Goal: Task Accomplishment & Management: Manage account settings

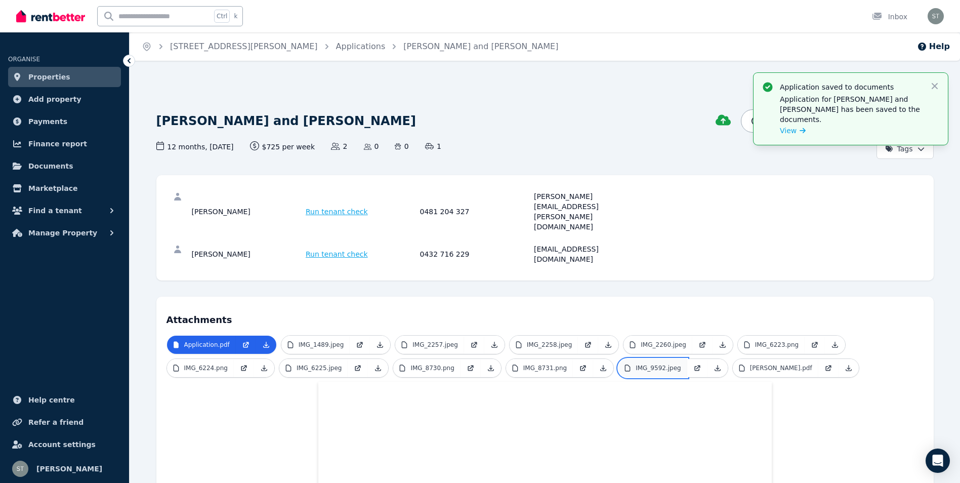
click at [644, 364] on p "IMG_9592.jpeg" at bounding box center [659, 368] width 46 height 8
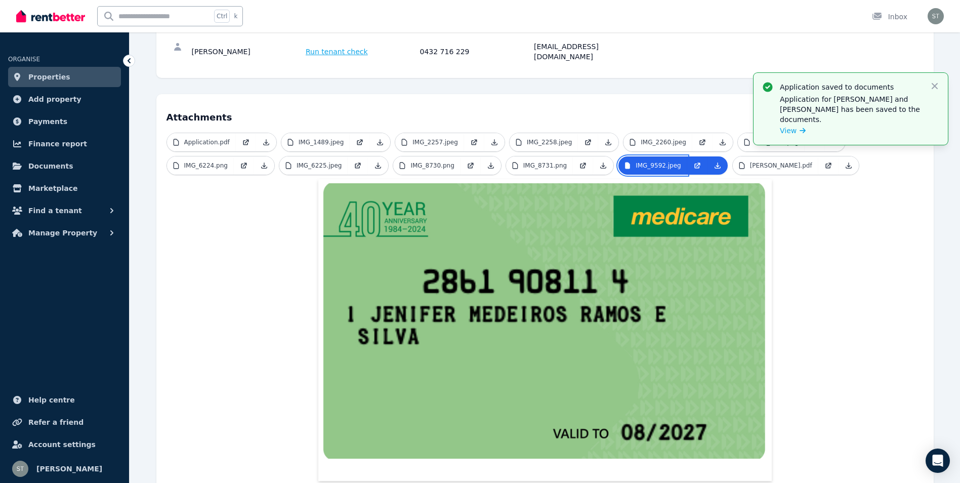
scroll to position [204, 0]
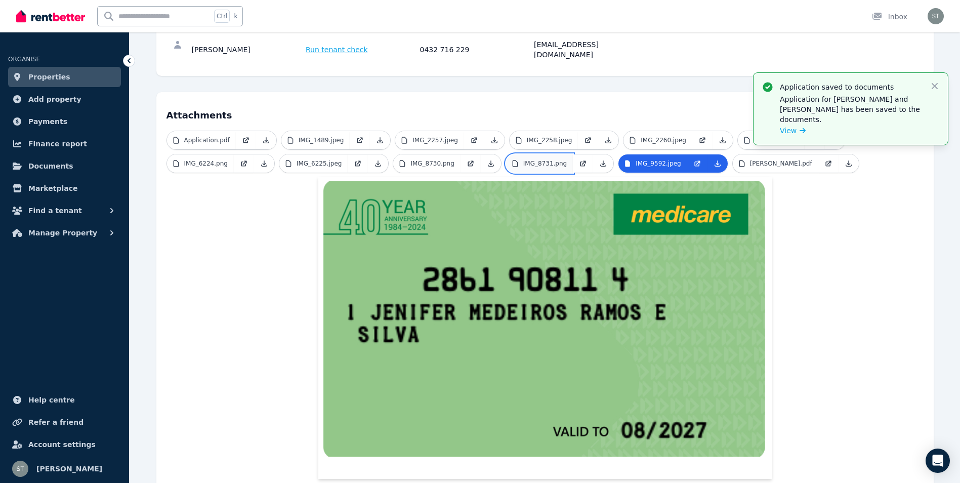
click at [523, 159] on p "IMG_8731.png" at bounding box center [545, 163] width 44 height 8
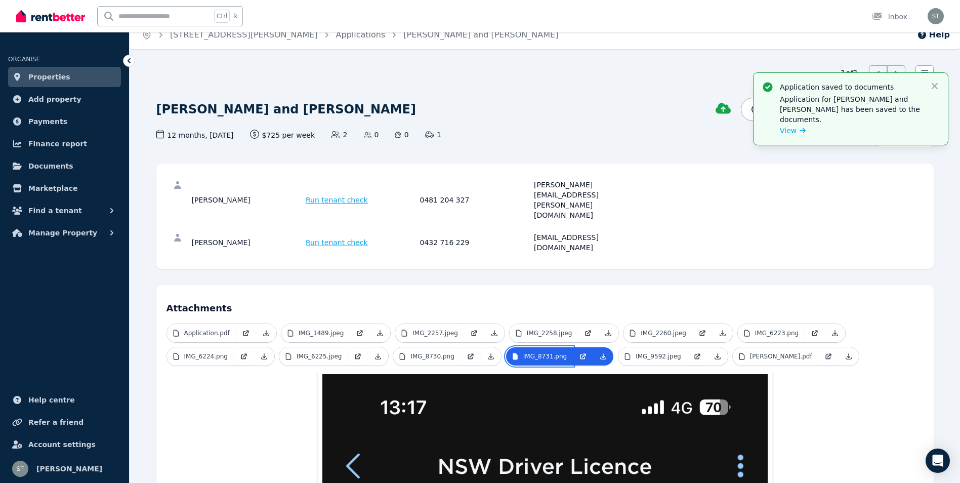
scroll to position [0, 0]
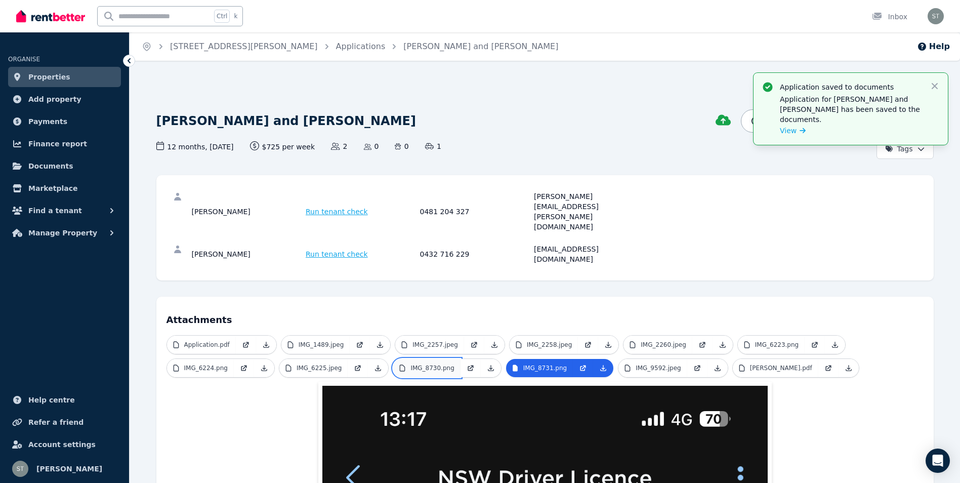
click at [410, 364] on p "IMG_8730.png" at bounding box center [432, 368] width 44 height 8
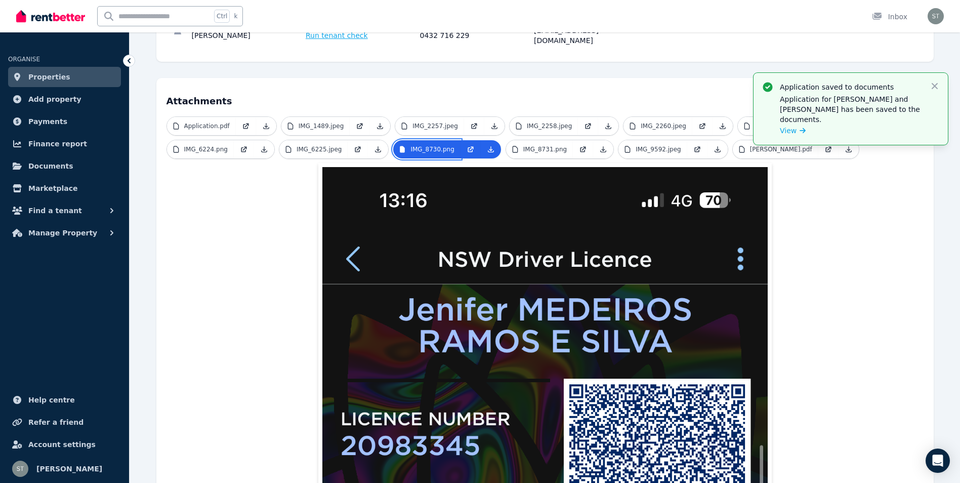
scroll to position [169, 0]
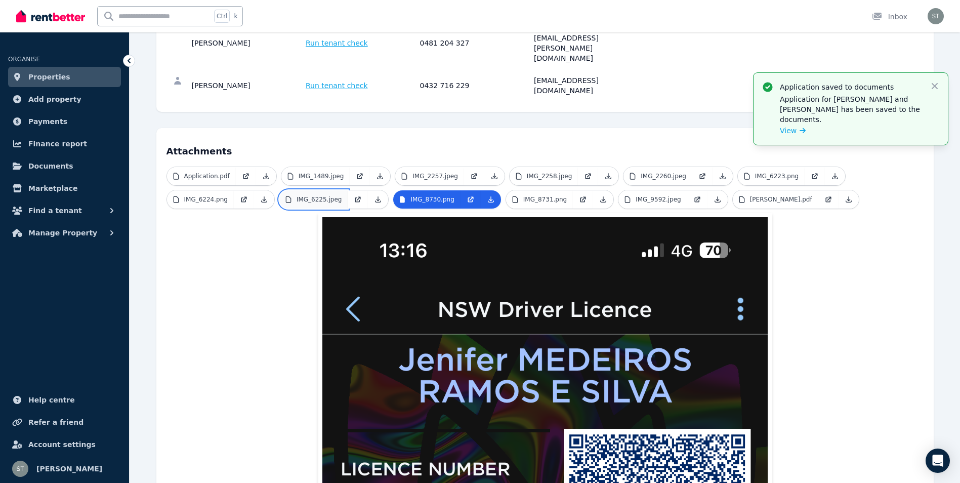
click at [299, 195] on p "IMG_6225.jpeg" at bounding box center [320, 199] width 46 height 8
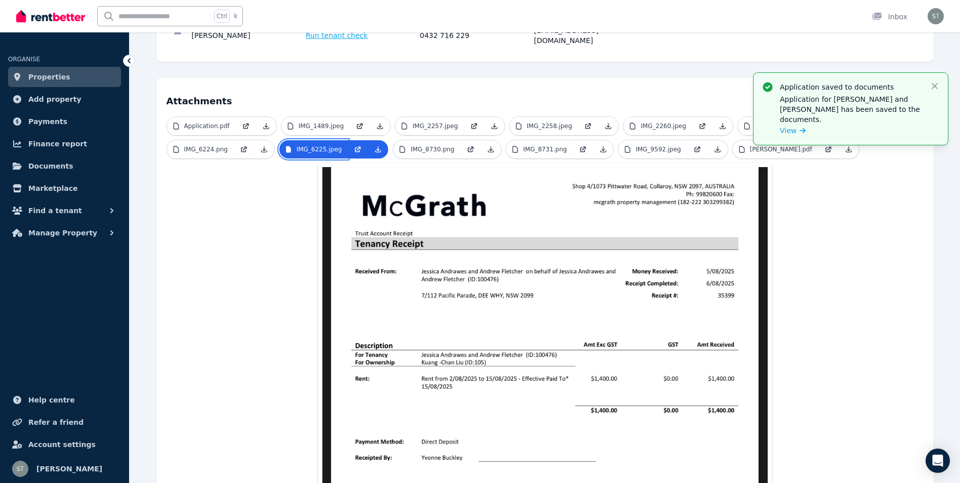
scroll to position [253, 0]
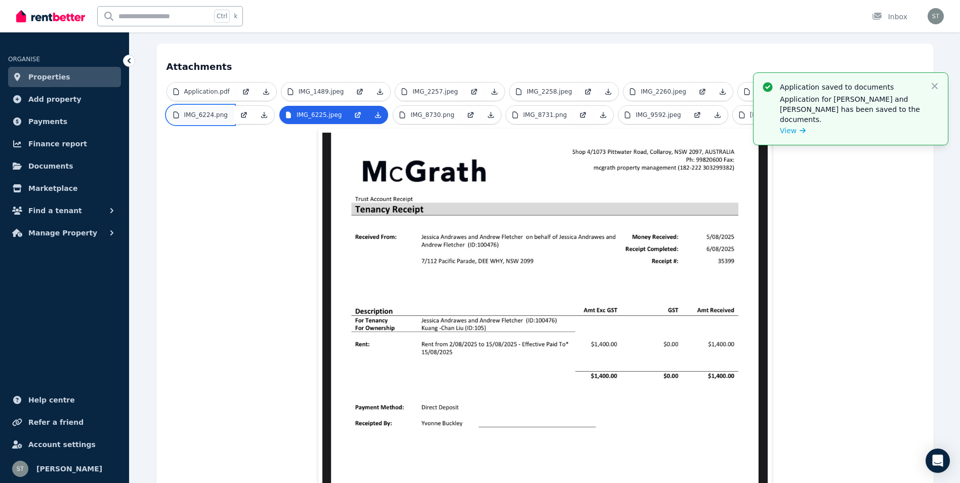
click at [187, 111] on p "IMG_6224.png" at bounding box center [206, 115] width 44 height 8
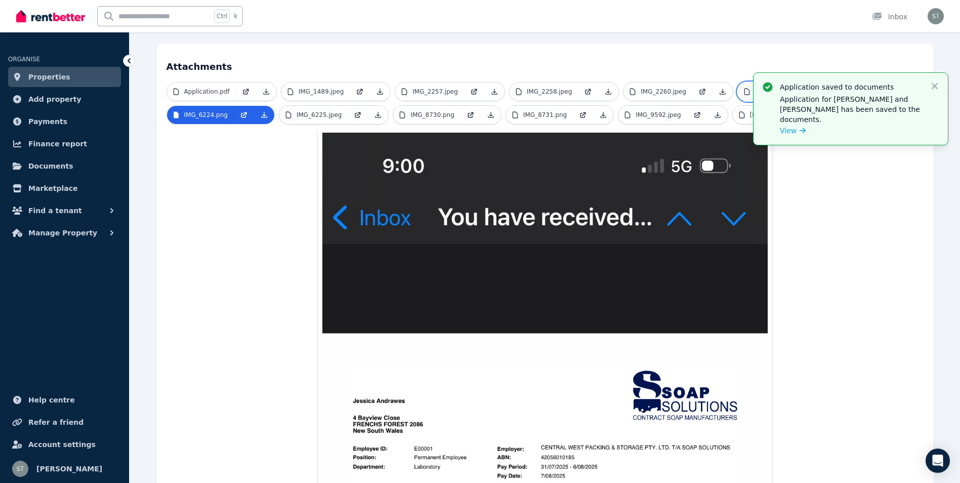
click at [764, 88] on p "IMG_6223.png" at bounding box center [777, 92] width 44 height 8
click at [641, 88] on p "IMG_2260.jpeg" at bounding box center [664, 92] width 46 height 8
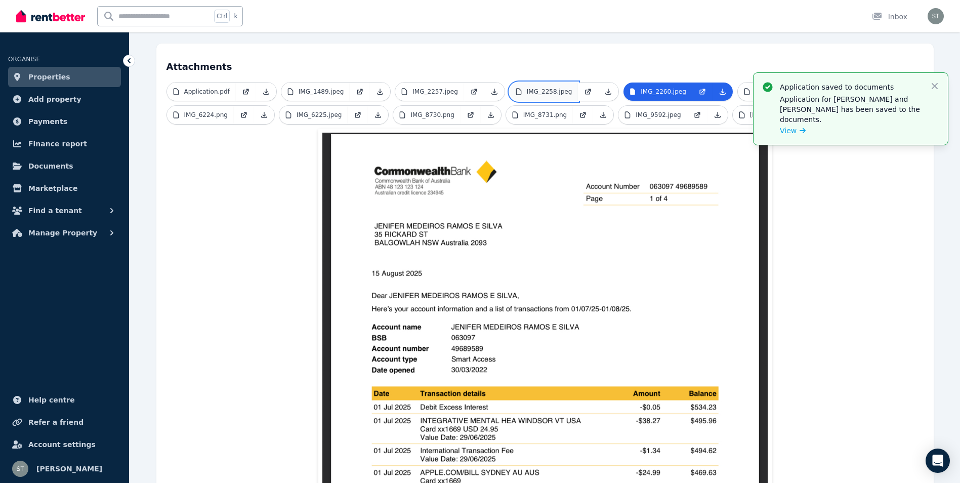
click at [537, 88] on p "IMG_2258.jpeg" at bounding box center [550, 92] width 46 height 8
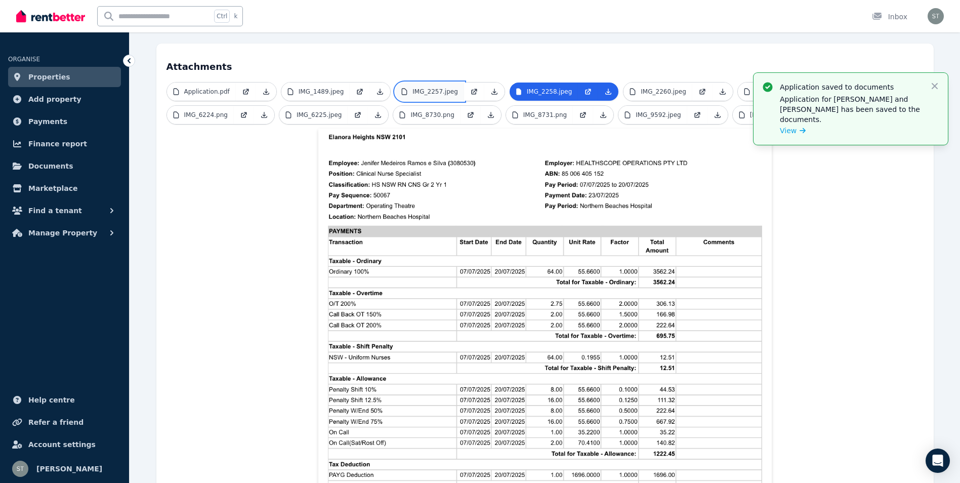
click at [429, 88] on p "IMG_2257.jpeg" at bounding box center [435, 92] width 46 height 8
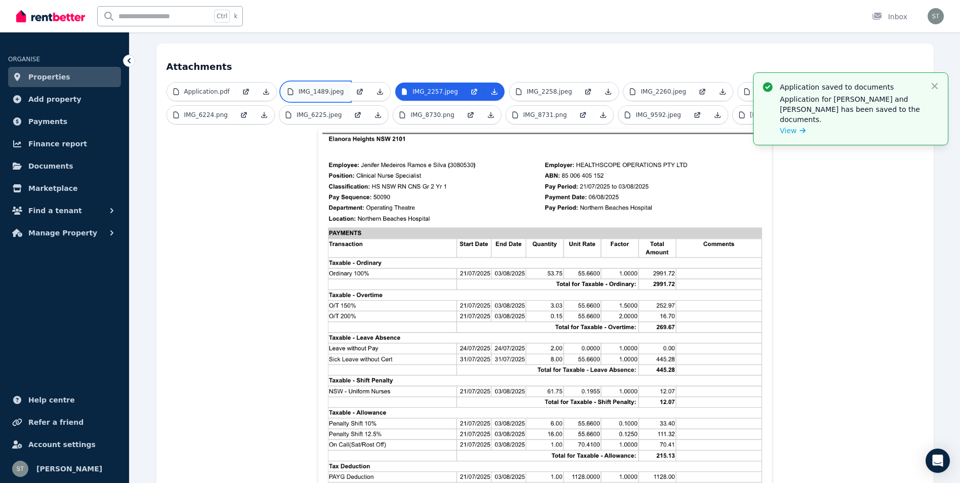
click at [312, 88] on p "IMG_1489.jpeg" at bounding box center [322, 92] width 46 height 8
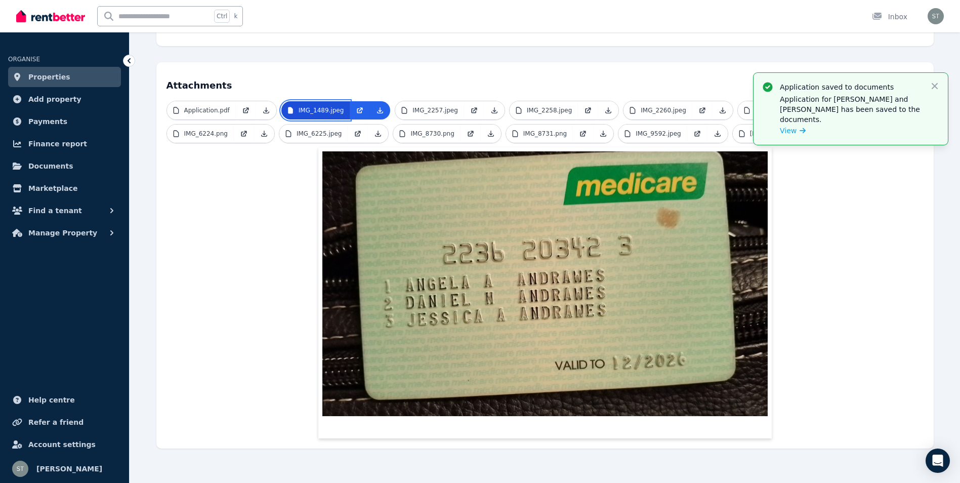
scroll to position [194, 0]
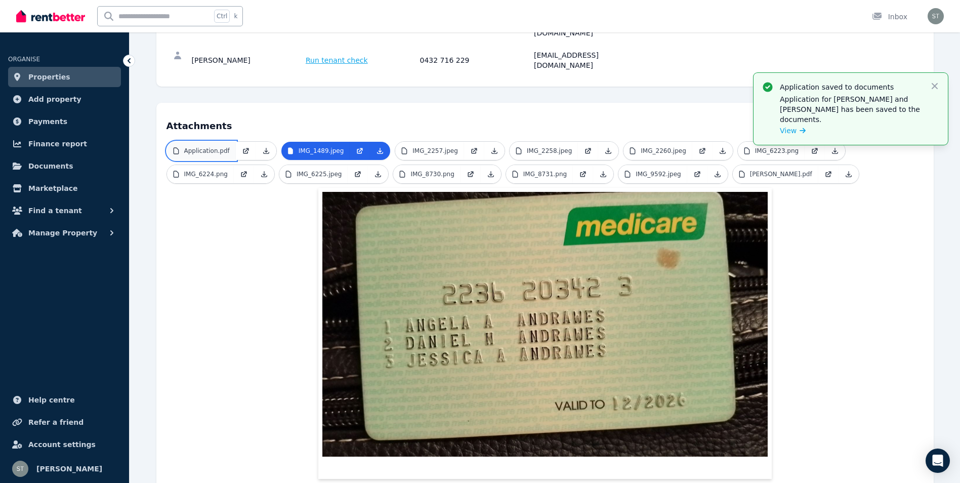
click at [189, 147] on p "Application.pdf" at bounding box center [207, 151] width 46 height 8
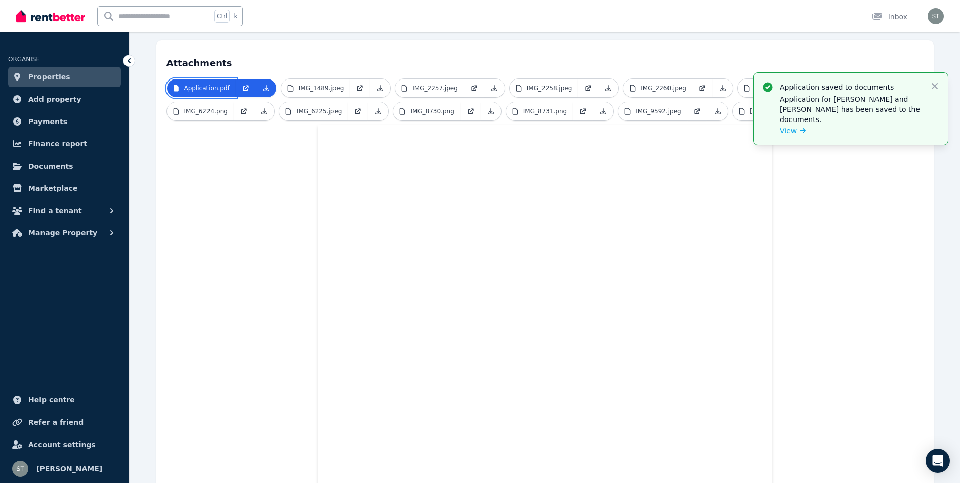
scroll to position [0, 0]
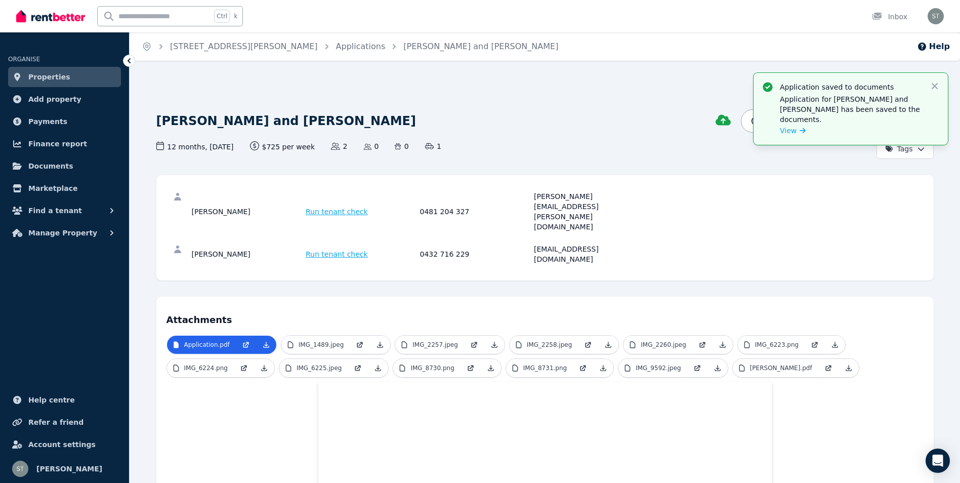
click at [25, 76] on link "Properties" at bounding box center [64, 77] width 113 height 20
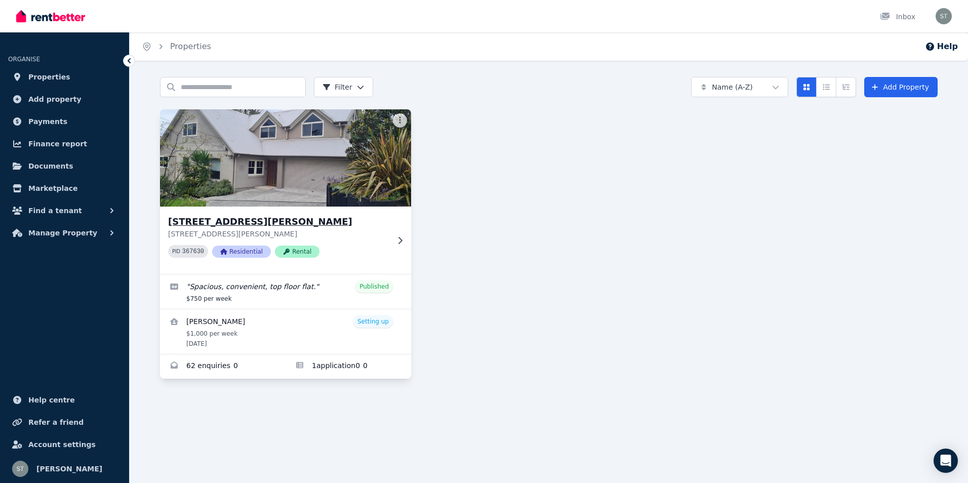
click at [219, 150] on img at bounding box center [286, 158] width 264 height 102
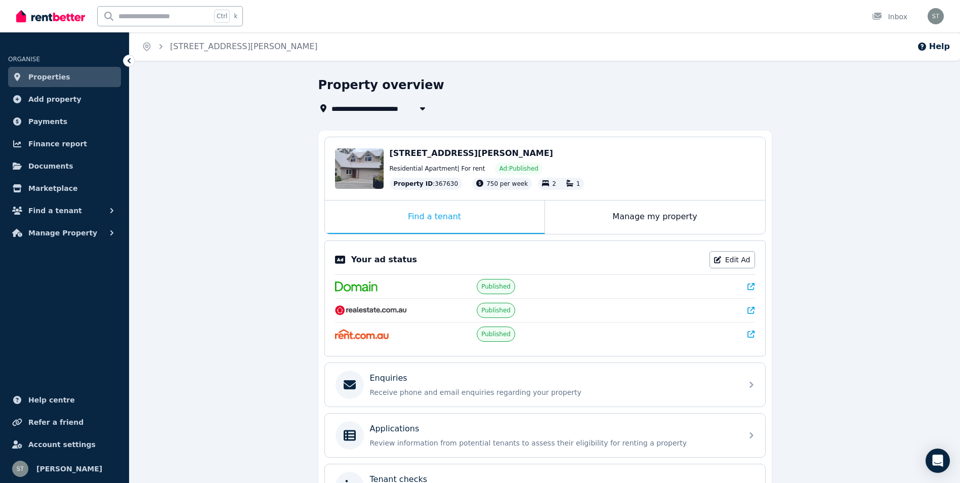
scroll to position [120, 0]
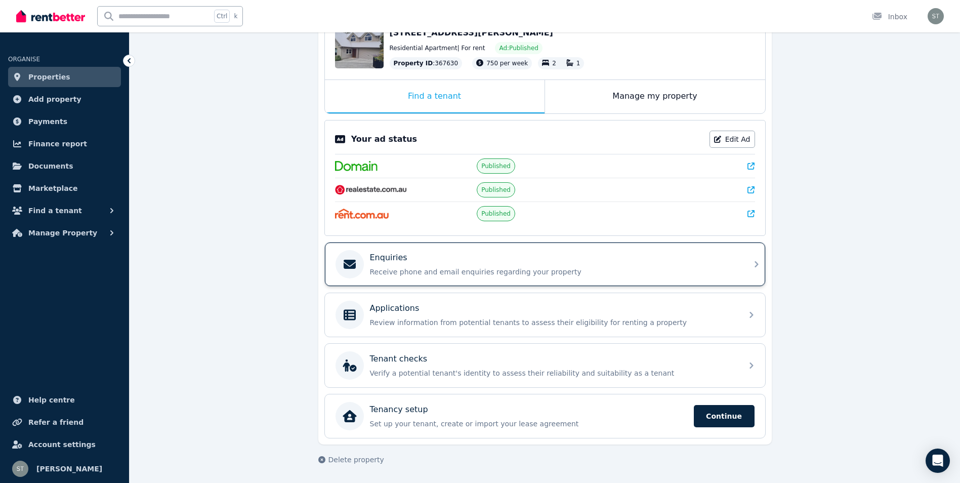
click at [394, 269] on p "Receive phone and email enquiries regarding your property" at bounding box center [553, 272] width 366 height 10
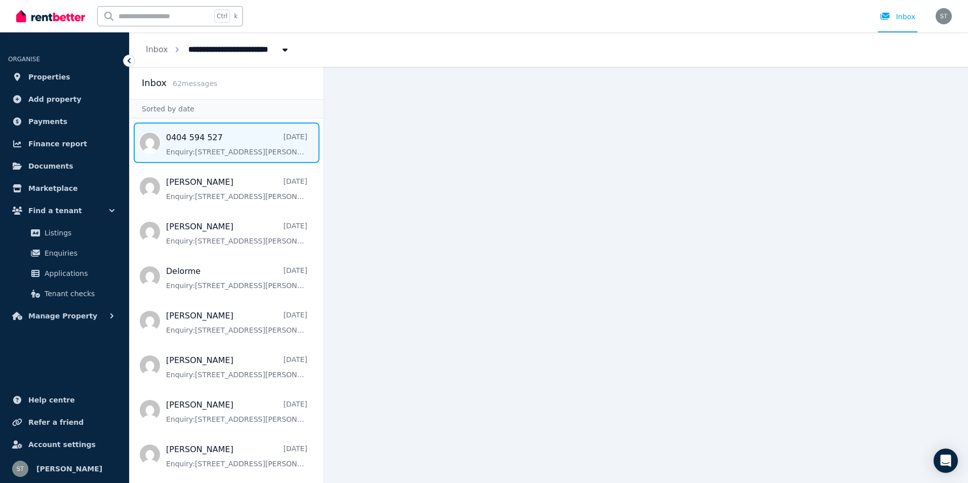
click at [184, 137] on span "Message list" at bounding box center [227, 142] width 194 height 40
